Goal: Information Seeking & Learning: Understand process/instructions

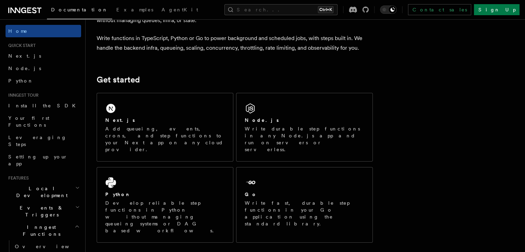
scroll to position [51, 0]
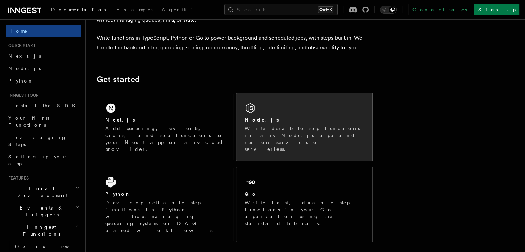
click at [285, 130] on p "Write durable step functions in any Node.js app and run on servers or serverles…" at bounding box center [304, 139] width 119 height 28
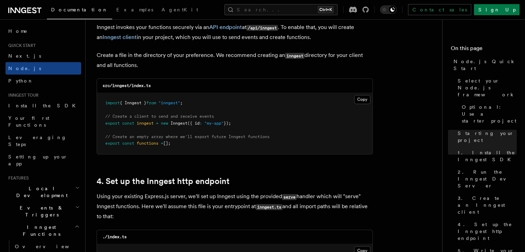
scroll to position [901, 0]
click at [364, 100] on button "Copy Copied" at bounding box center [362, 98] width 16 height 9
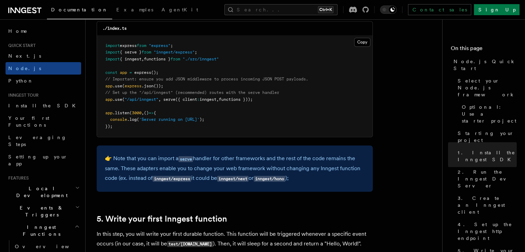
scroll to position [1108, 0]
drag, startPoint x: 164, startPoint y: 98, endPoint x: 256, endPoint y: 99, distance: 92.2
click at [253, 99] on span "app .use ( "/api/inngest" , serve ({ client : inngest , functions }));" at bounding box center [178, 99] width 147 height 5
copy span "serve ({ client : inngest , functions })"
click at [253, 99] on span "functions }));" at bounding box center [236, 99] width 34 height 5
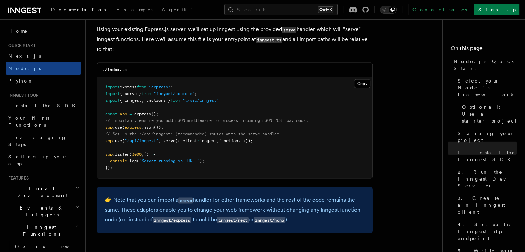
scroll to position [1071, 0]
